Goal: Find specific page/section: Find specific page/section

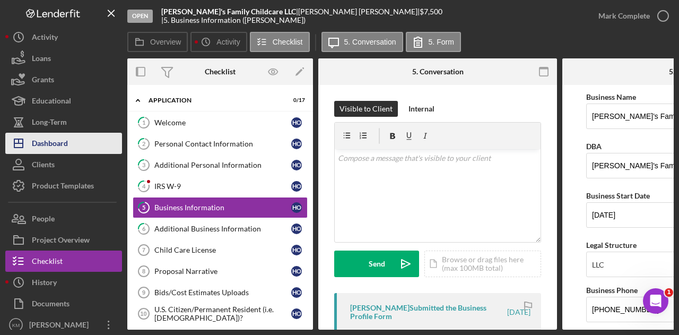
scroll to position [50, 0]
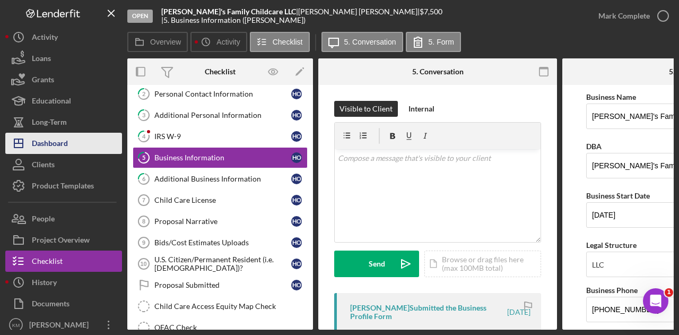
click at [72, 138] on button "Icon/Dashboard Dashboard" at bounding box center [63, 143] width 117 height 21
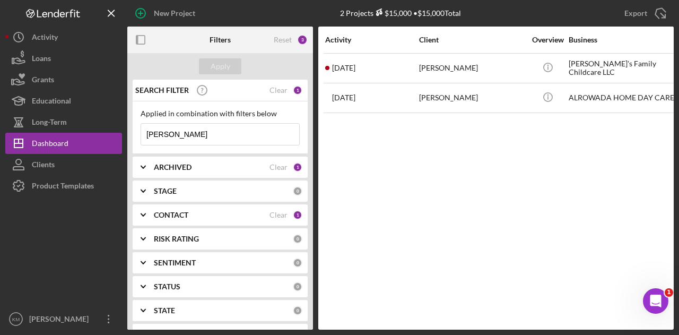
click at [177, 131] on input "[PERSON_NAME]" at bounding box center [220, 134] width 158 height 21
click at [178, 129] on input "[PERSON_NAME]" at bounding box center [220, 134] width 158 height 21
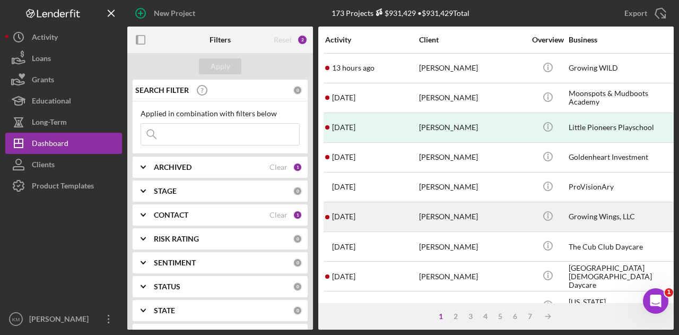
click at [435, 209] on div "[PERSON_NAME]" at bounding box center [472, 217] width 106 height 28
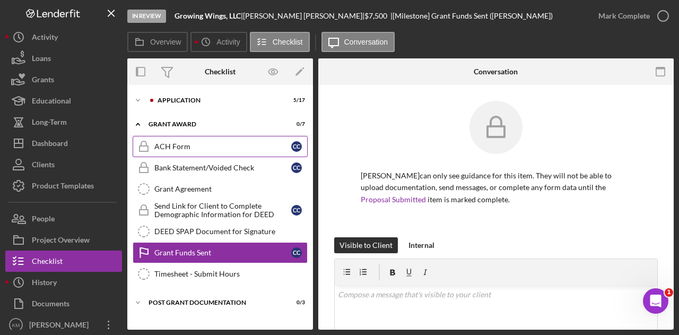
click at [184, 153] on link "ACH Form ACH Form c c" at bounding box center [220, 146] width 175 height 21
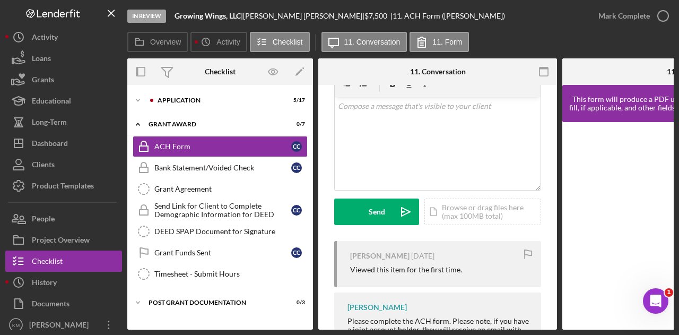
scroll to position [279, 0]
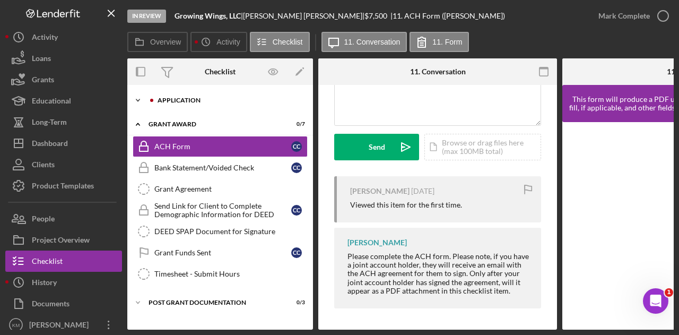
click at [181, 93] on div "Icon/Expander Application 5 / 17" at bounding box center [220, 100] width 186 height 21
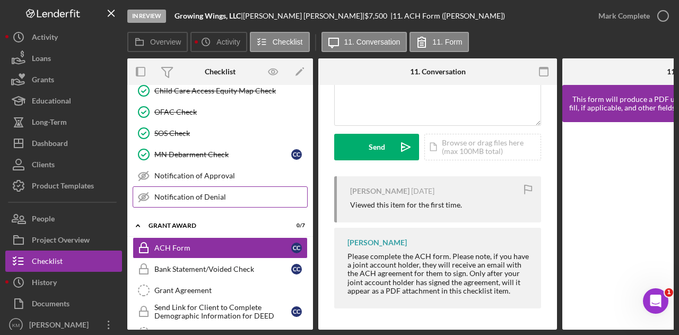
scroll to position [350, 0]
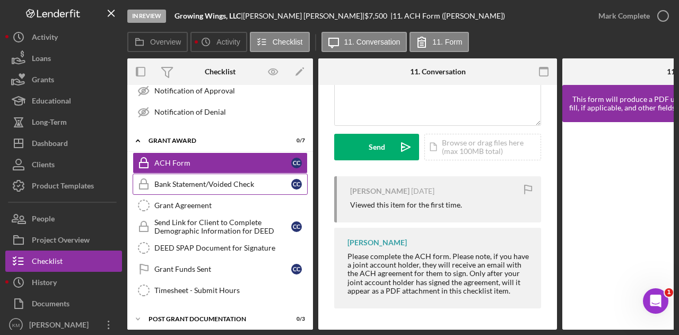
click at [198, 182] on link "Bank Statement/Voided Check Bank Statement/Voided Check c c" at bounding box center [220, 184] width 175 height 21
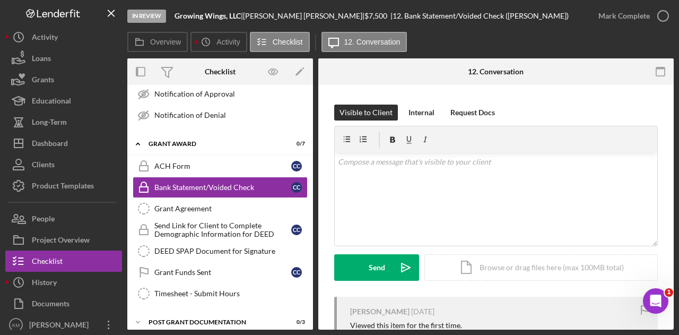
scroll to position [244, 0]
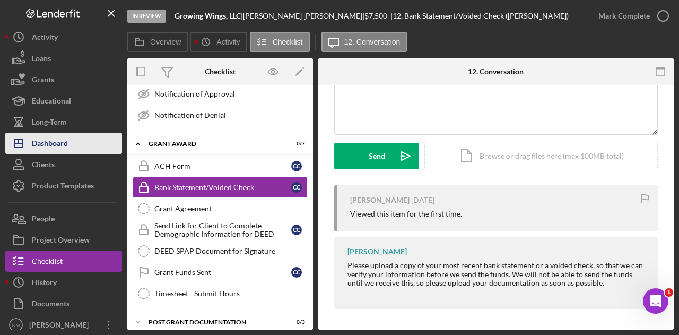
click at [90, 139] on button "Icon/Dashboard Dashboard" at bounding box center [63, 143] width 117 height 21
